Goal: Register for event/course

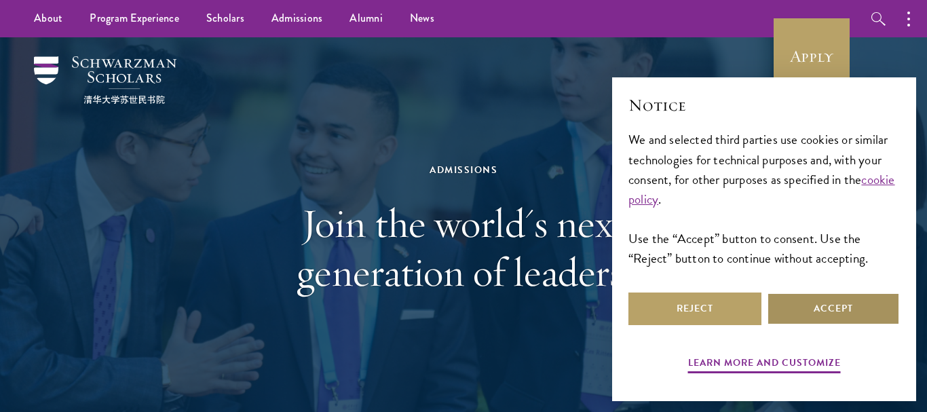
click at [850, 307] on button "Accept" at bounding box center [832, 308] width 133 height 33
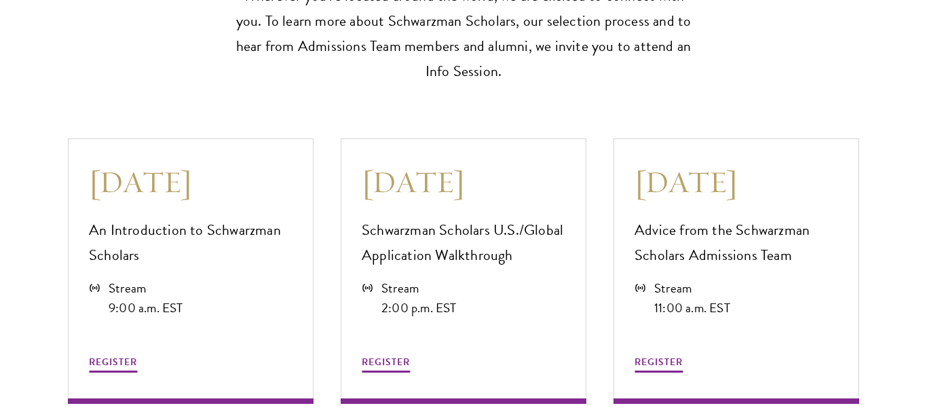
scroll to position [3630, 0]
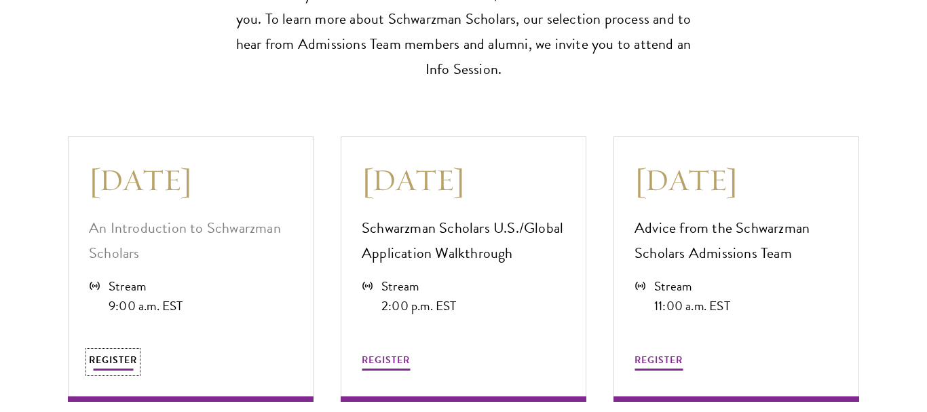
click at [110, 353] on span "REGISTER" at bounding box center [113, 360] width 48 height 14
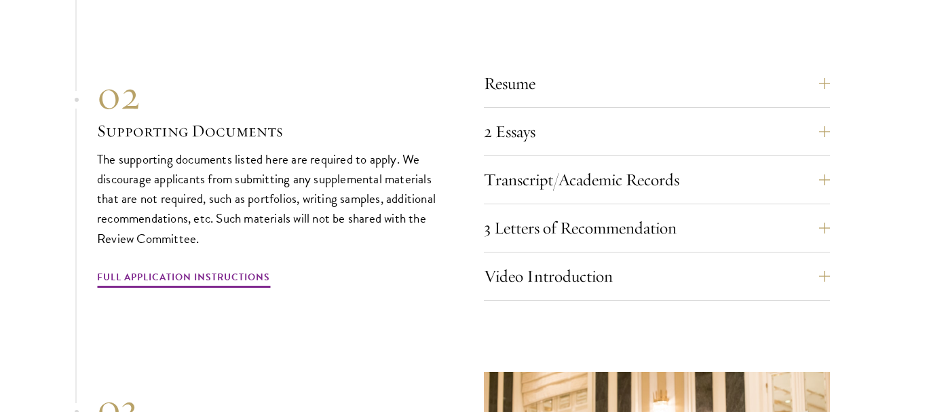
scroll to position [4635, 0]
click at [813, 82] on button "Resume" at bounding box center [667, 82] width 346 height 33
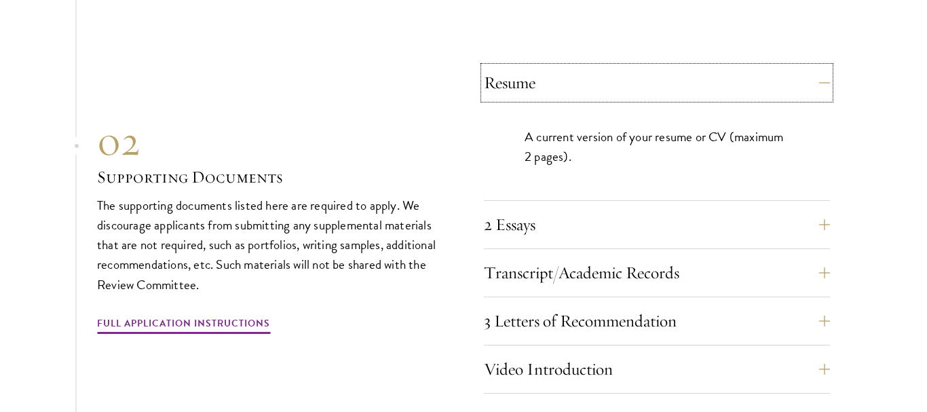
drag, startPoint x: 813, startPoint y: 82, endPoint x: 818, endPoint y: 159, distance: 76.8
click at [818, 159] on div "Resume A current version of your resume or CV (maximum 2 pages)." at bounding box center [657, 133] width 346 height 134
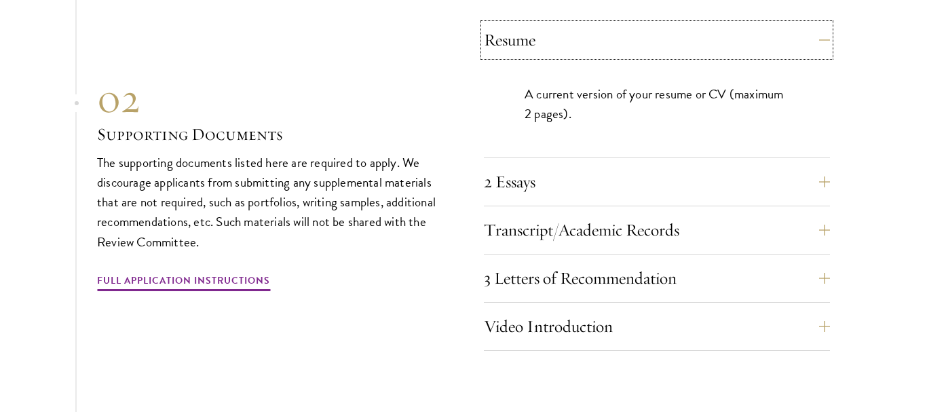
scroll to position [4678, 0]
click at [820, 168] on button "2 Essays" at bounding box center [667, 181] width 346 height 33
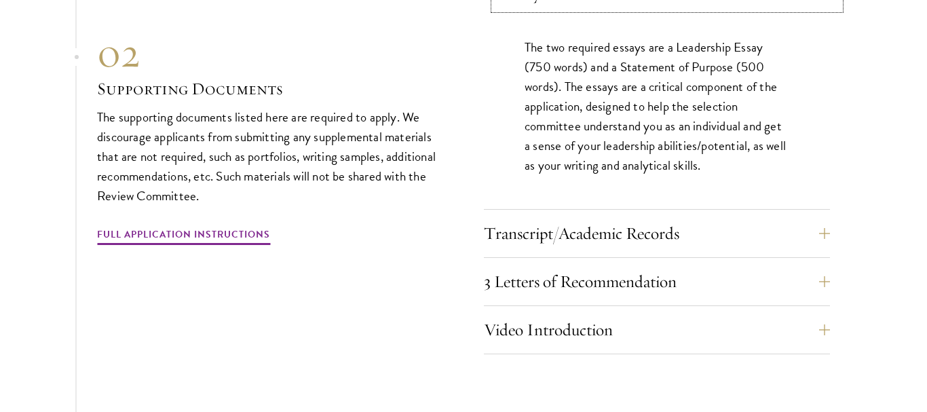
scroll to position [4777, 0]
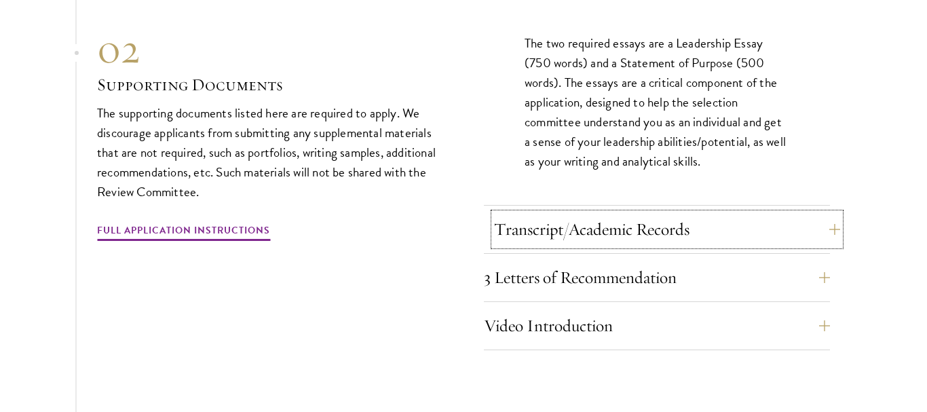
click at [813, 216] on button "Transcript/Academic Records" at bounding box center [667, 229] width 346 height 33
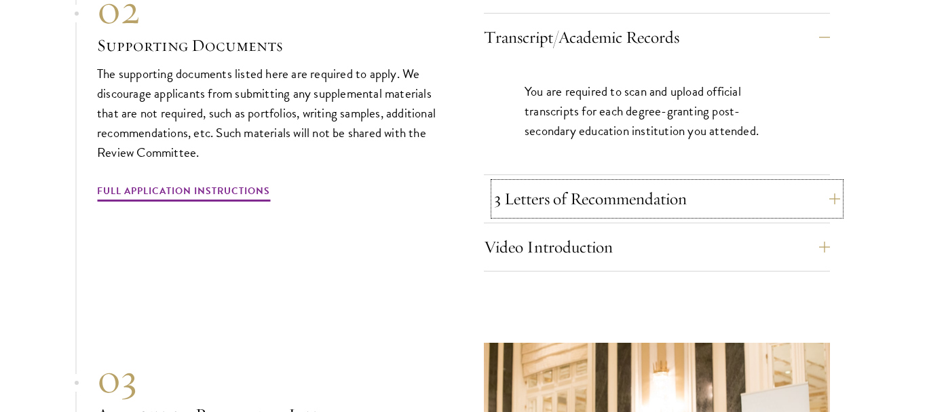
click at [786, 202] on button "3 Letters of Recommendation" at bounding box center [667, 198] width 346 height 33
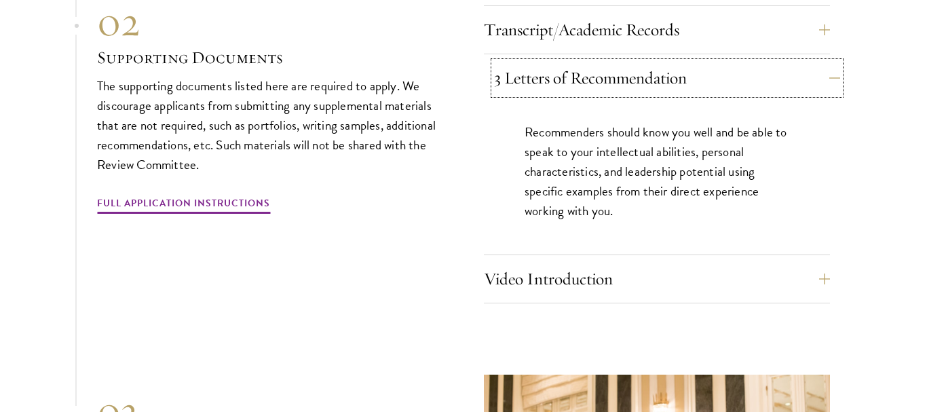
scroll to position [4785, 0]
click at [779, 284] on button "Video Introduction" at bounding box center [667, 278] width 346 height 33
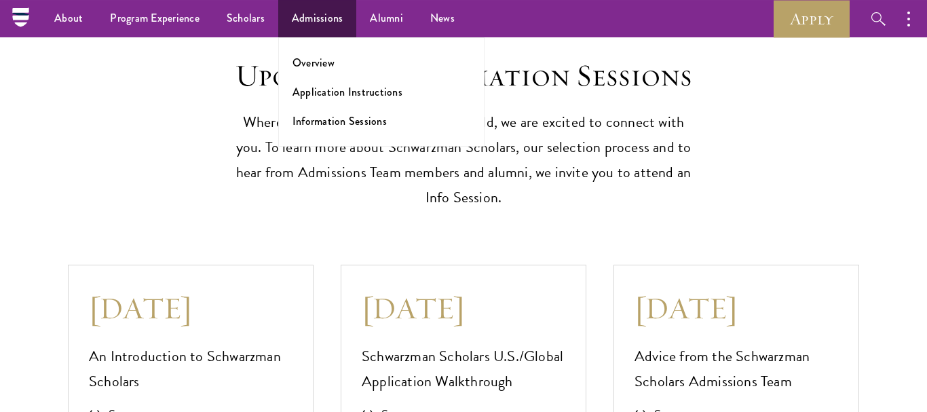
scroll to position [3480, 0]
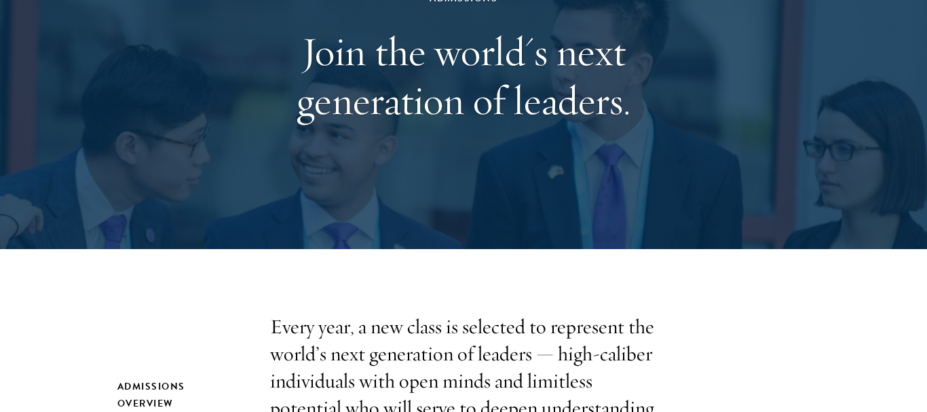
scroll to position [172, 0]
